Goal: Check status: Check status

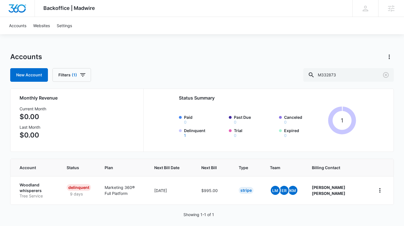
scroll to position [5, 0]
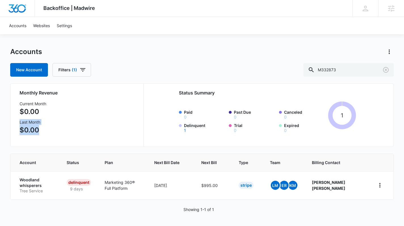
drag, startPoint x: 81, startPoint y: 135, endPoint x: 31, endPoint y: 118, distance: 53.3
click at [31, 118] on div "Current Month $0.00 Last Month $0.00" at bounding box center [78, 119] width 117 height 37
click at [31, 186] on p "Woodland whisperers" at bounding box center [36, 182] width 33 height 11
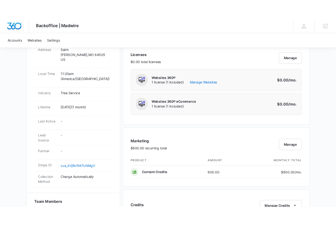
scroll to position [112, 0]
